Goal: Transaction & Acquisition: Purchase product/service

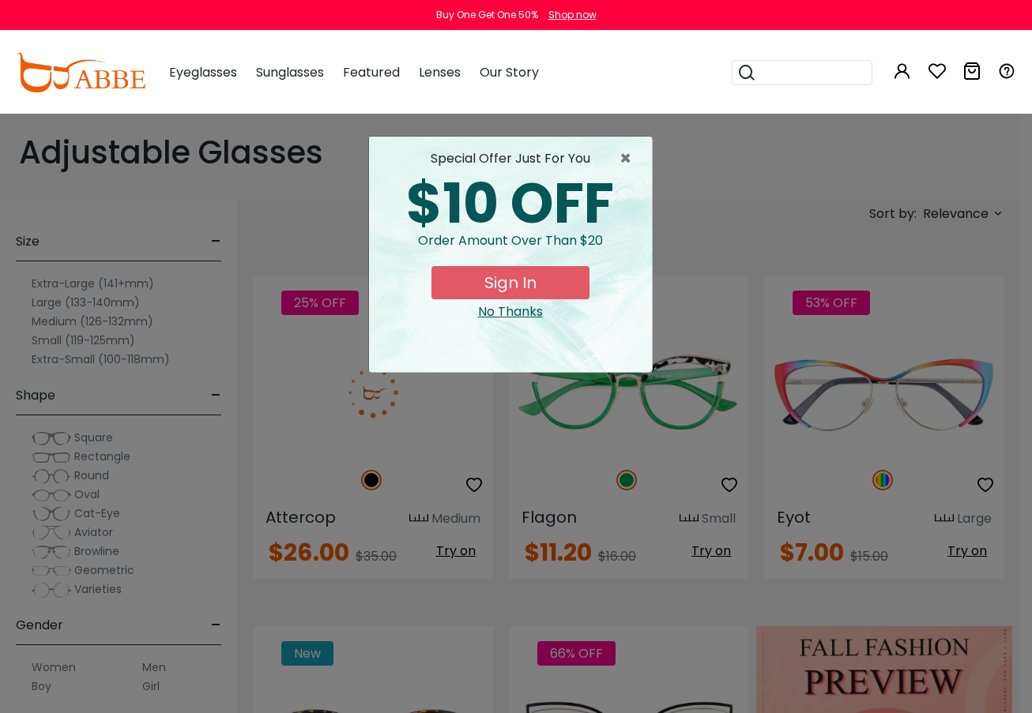
click at [966, 212] on div "× special offer just for you $10 OFF Order amount over than $20 Sign In No Than…" at bounding box center [516, 356] width 1032 height 713
click at [621, 157] on span "×" at bounding box center [629, 158] width 20 height 19
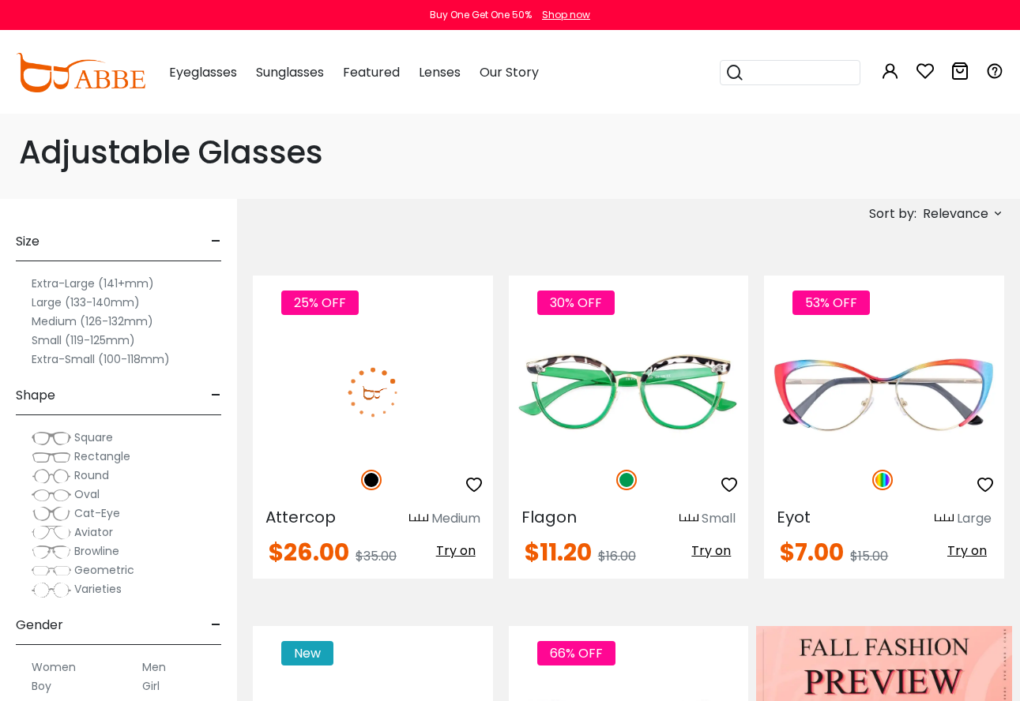
click at [949, 221] on span "Relevance" at bounding box center [956, 214] width 66 height 28
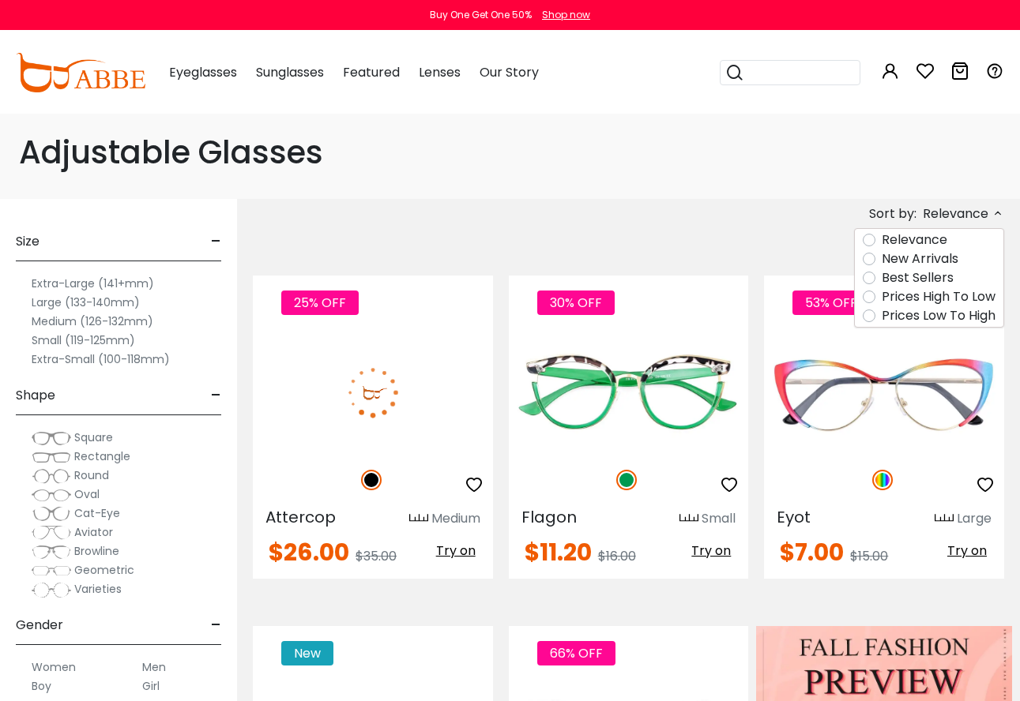
click at [901, 315] on label "Prices Low To High" at bounding box center [939, 315] width 114 height 19
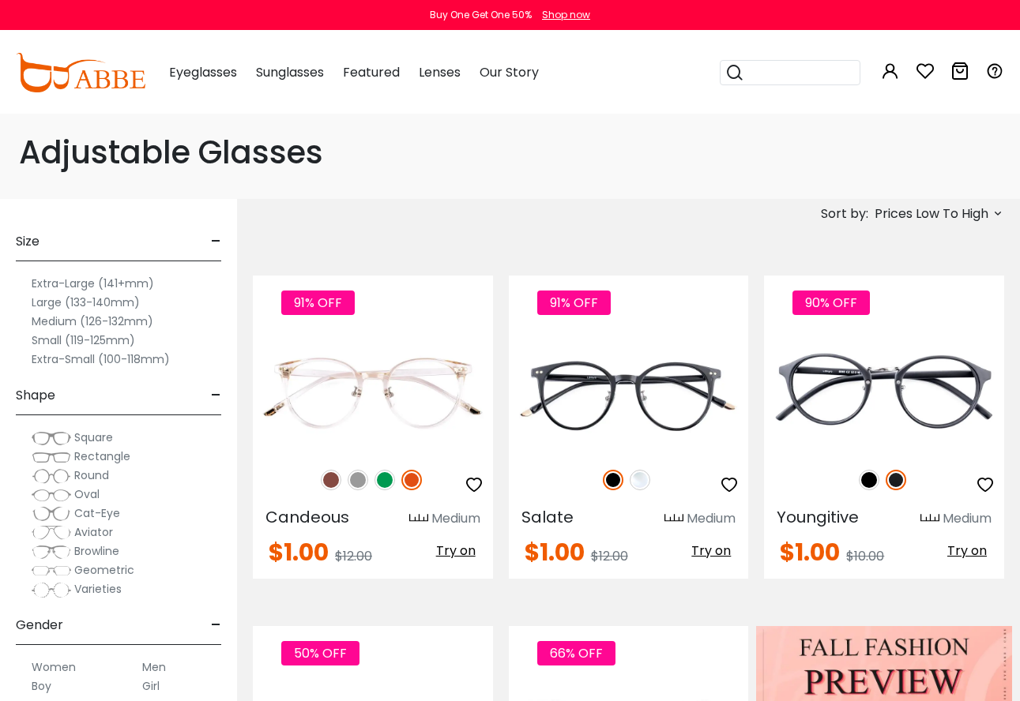
click at [59, 341] on label "Small (119-125mm)" at bounding box center [83, 340] width 103 height 19
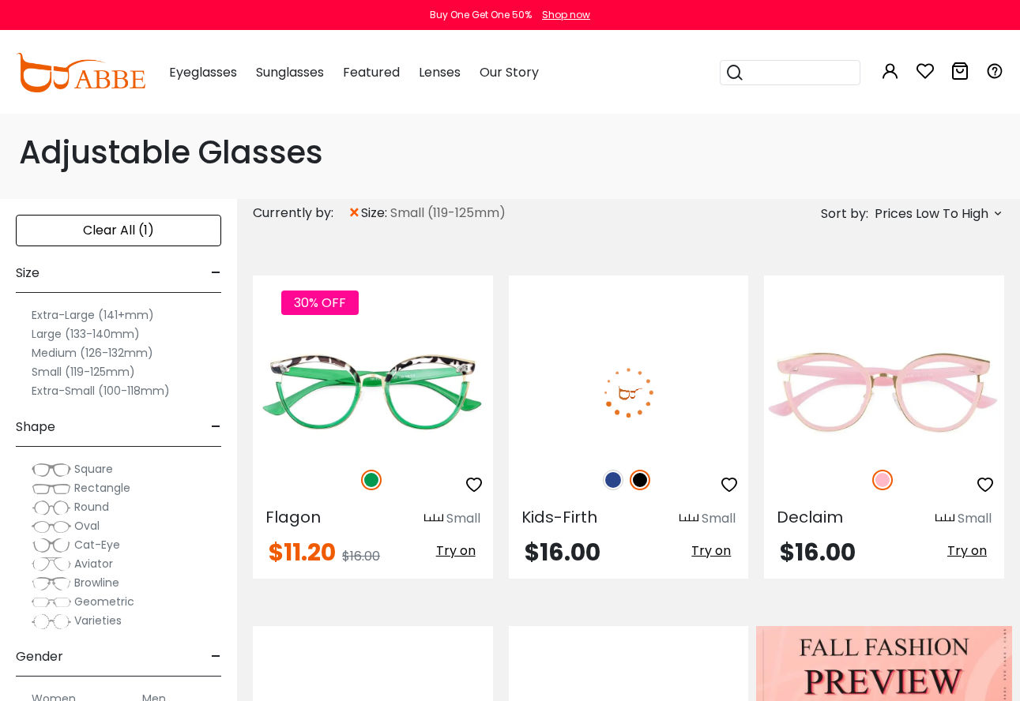
click at [615, 476] on img at bounding box center [613, 480] width 21 height 21
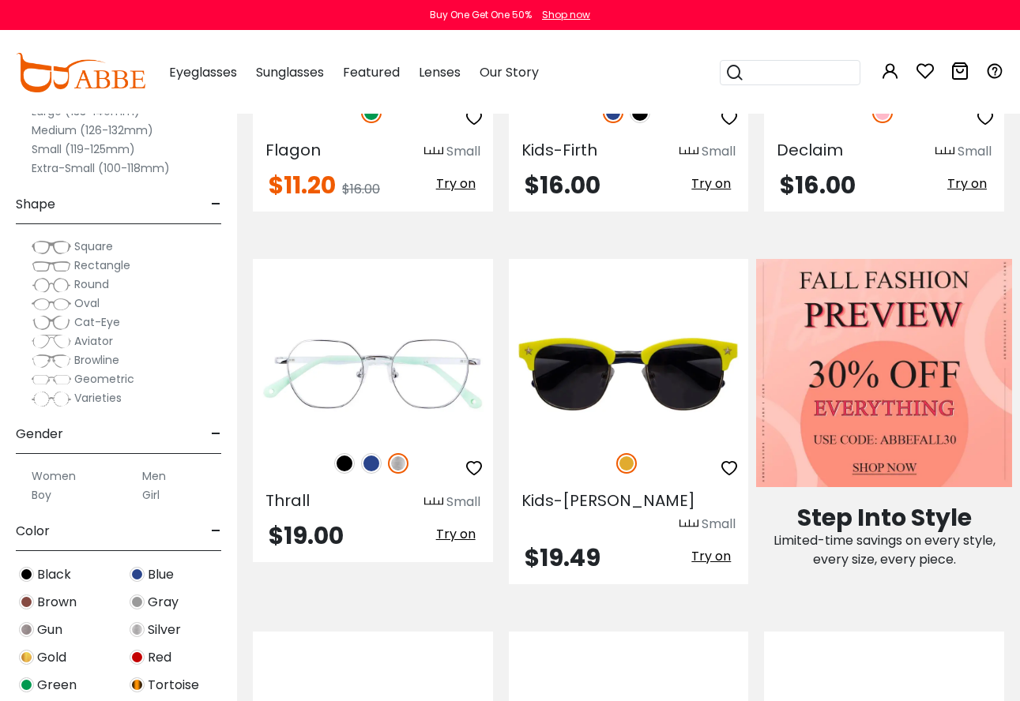
scroll to position [395, 0]
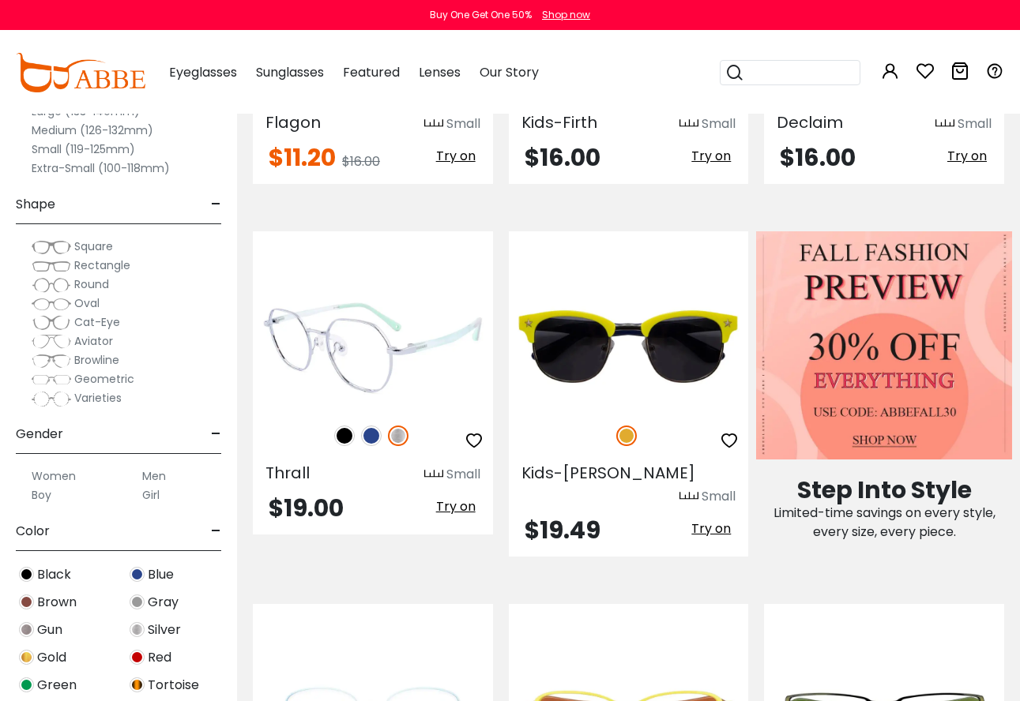
click at [371, 439] on img at bounding box center [371, 436] width 21 height 21
click at [442, 510] on span "Try on" at bounding box center [455, 507] width 39 height 18
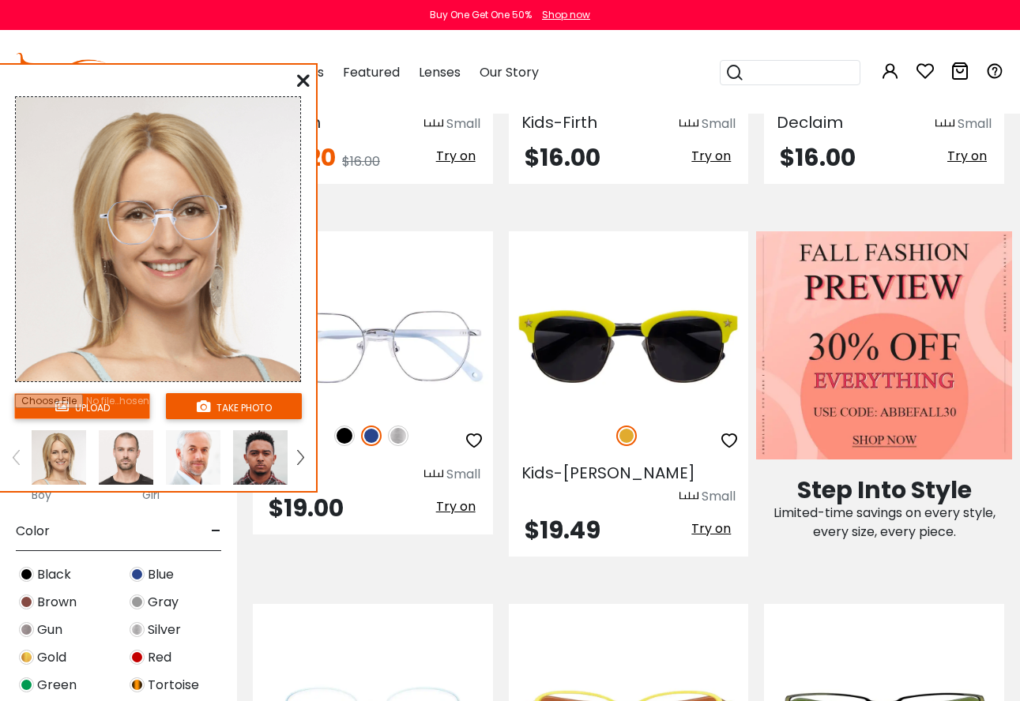
click at [127, 408] on input "file" at bounding box center [82, 406] width 136 height 26
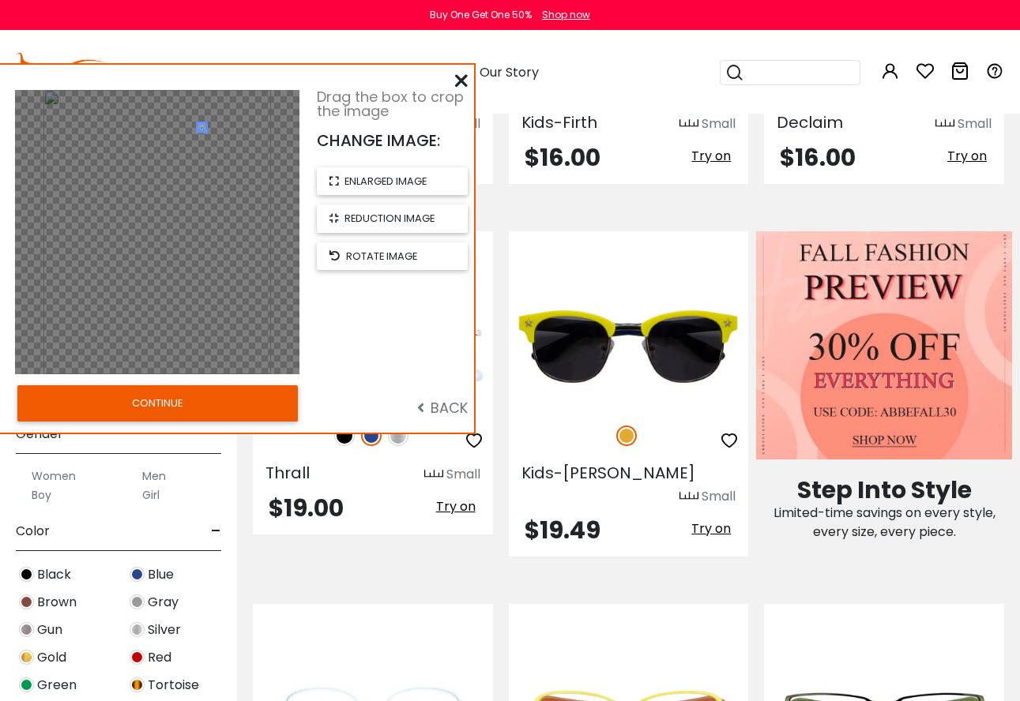
drag, startPoint x: 198, startPoint y: 137, endPoint x: 201, endPoint y: 122, distance: 14.4
click at [201, 122] on div at bounding box center [157, 232] width 284 height 284
click at [186, 180] on div at bounding box center [157, 232] width 284 height 284
click at [243, 410] on button "CONTINUE" at bounding box center [157, 403] width 280 height 36
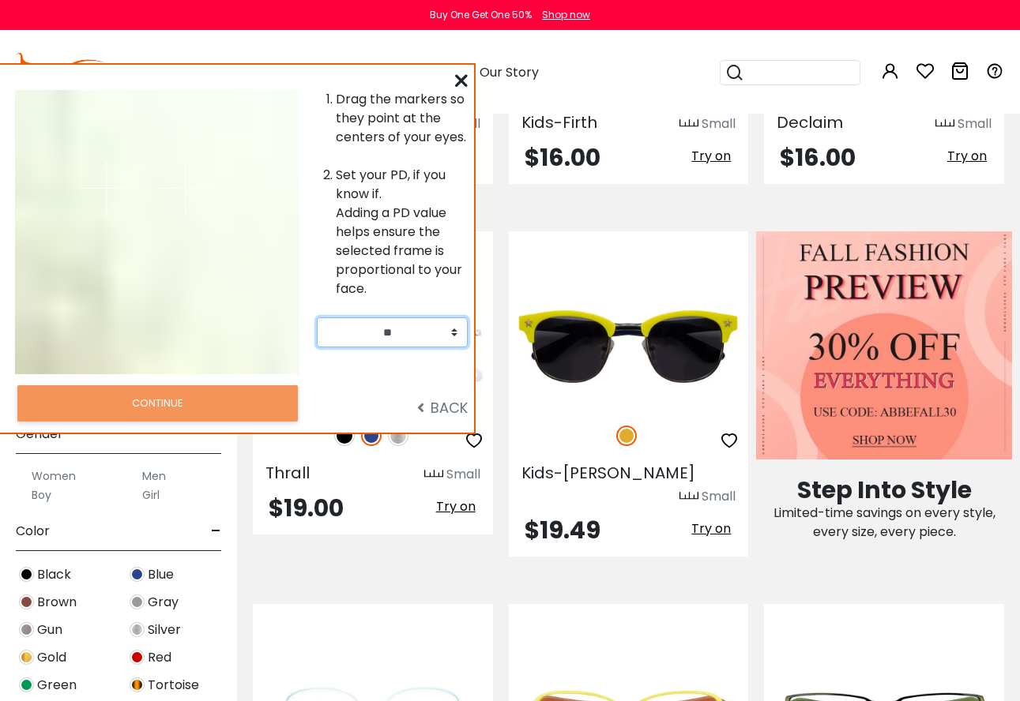
click at [393, 333] on select "** ** ** ** ** ** ** ** ** ** ** ** ** ** ** ** ** ** ** ** ** ** ** ** ** ** *…" at bounding box center [392, 333] width 151 height 30
select select "**"
click at [317, 318] on select "** ** ** ** ** ** ** ** ** ** ** ** ** ** ** ** ** ** ** ** ** ** ** ** ** ** *…" at bounding box center [392, 333] width 151 height 30
click at [237, 235] on div at bounding box center [228, 232] width 142 height 284
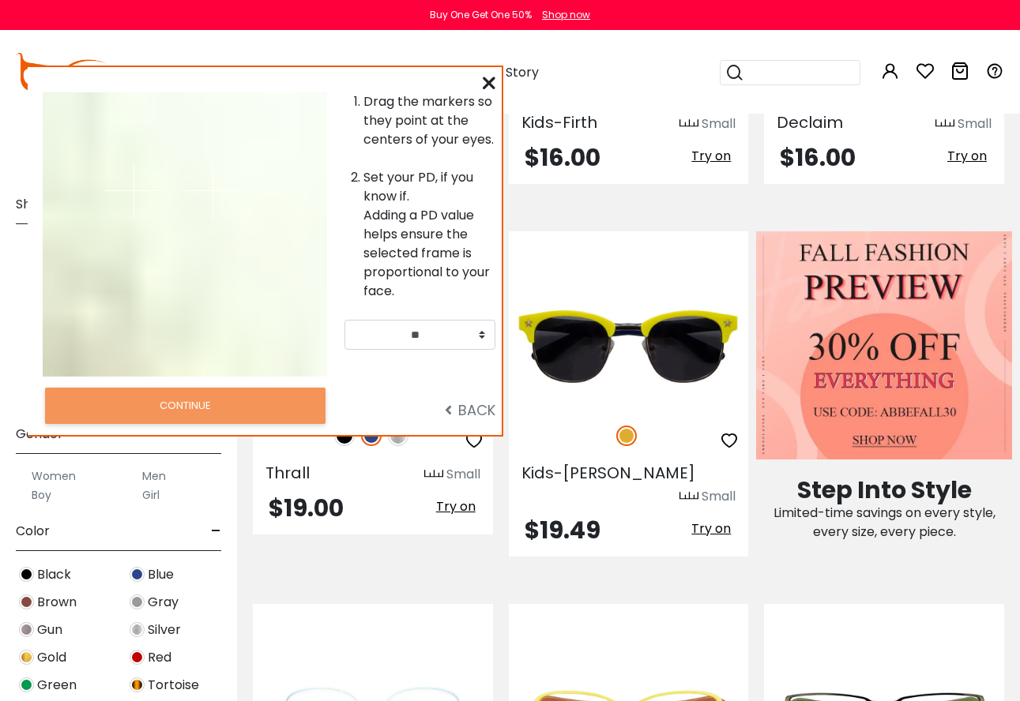
drag, startPoint x: 243, startPoint y: 233, endPoint x: 273, endPoint y: 235, distance: 30.1
click at [273, 235] on div at bounding box center [256, 234] width 142 height 284
click at [495, 85] on div "Drag the markers so they point at the centers of your eyes. Set your PD, if you…" at bounding box center [265, 251] width 474 height 368
click at [491, 85] on icon at bounding box center [489, 83] width 13 height 13
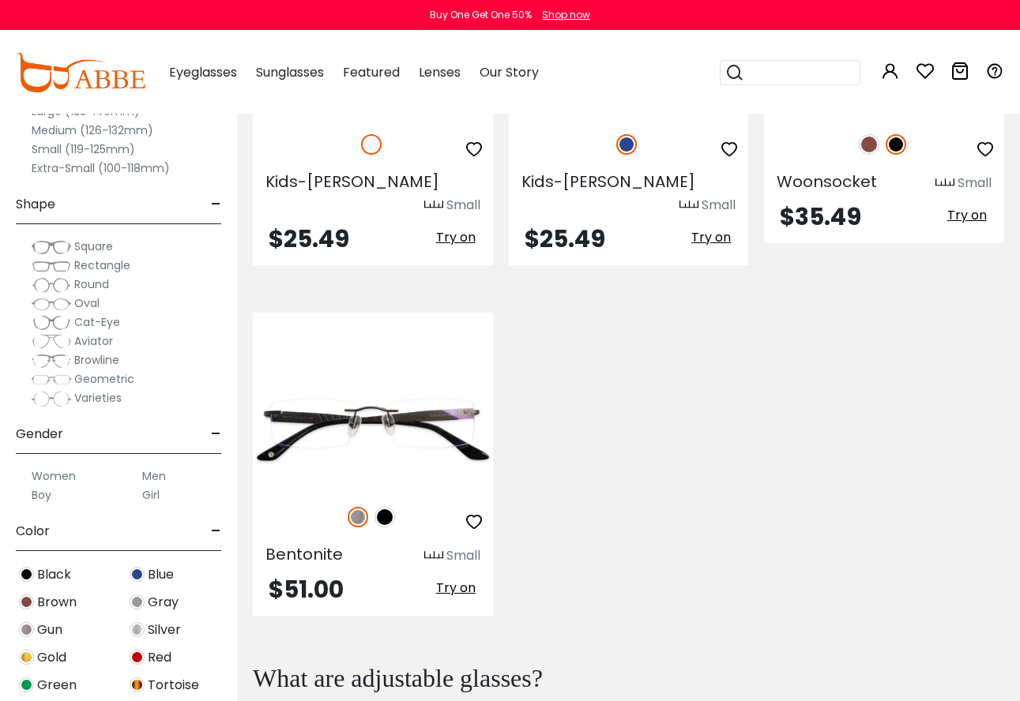
scroll to position [2686, 0]
